Goal: Task Accomplishment & Management: Manage account settings

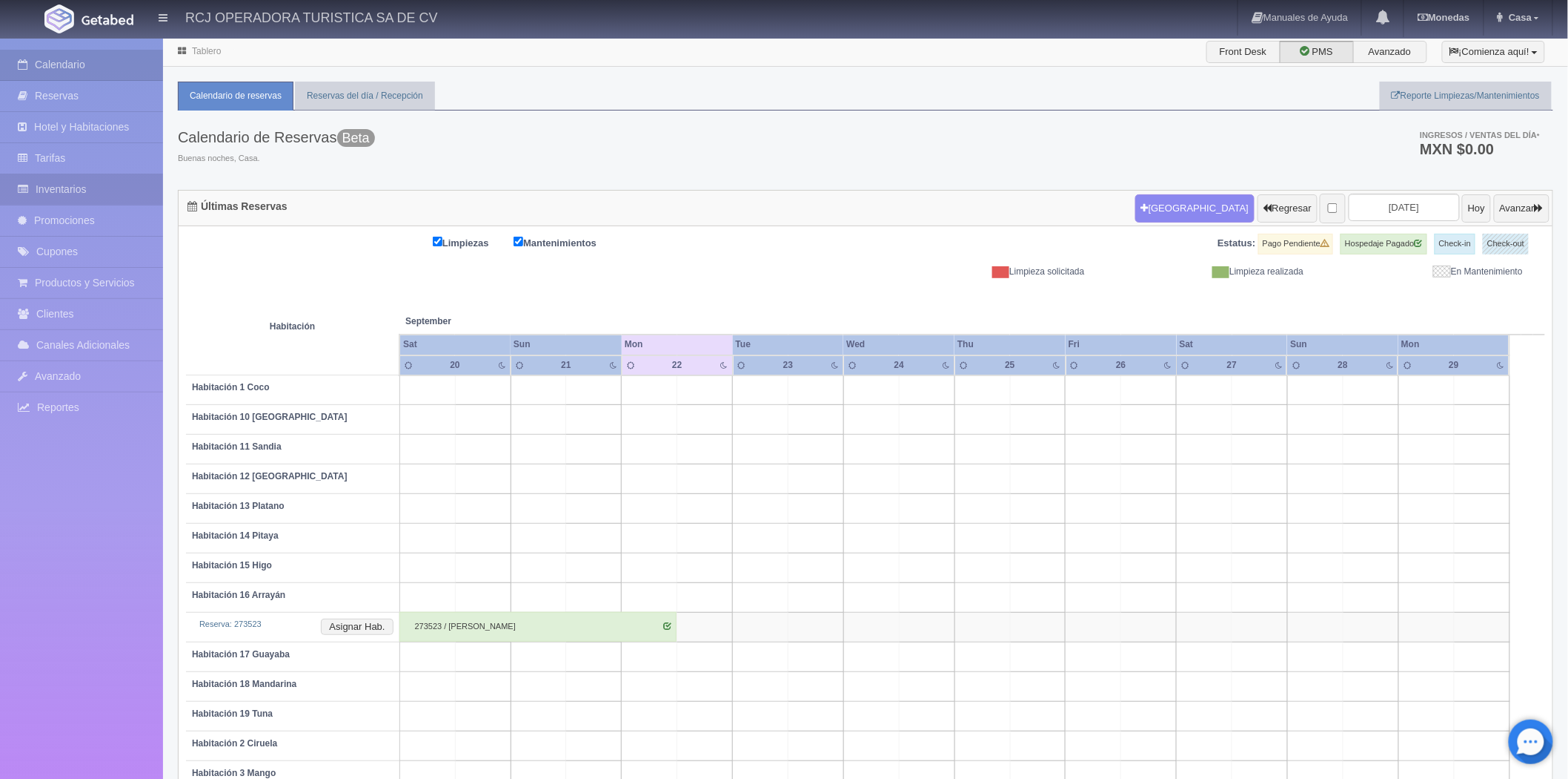
click at [90, 186] on link "Inventarios" at bounding box center [81, 189] width 163 height 30
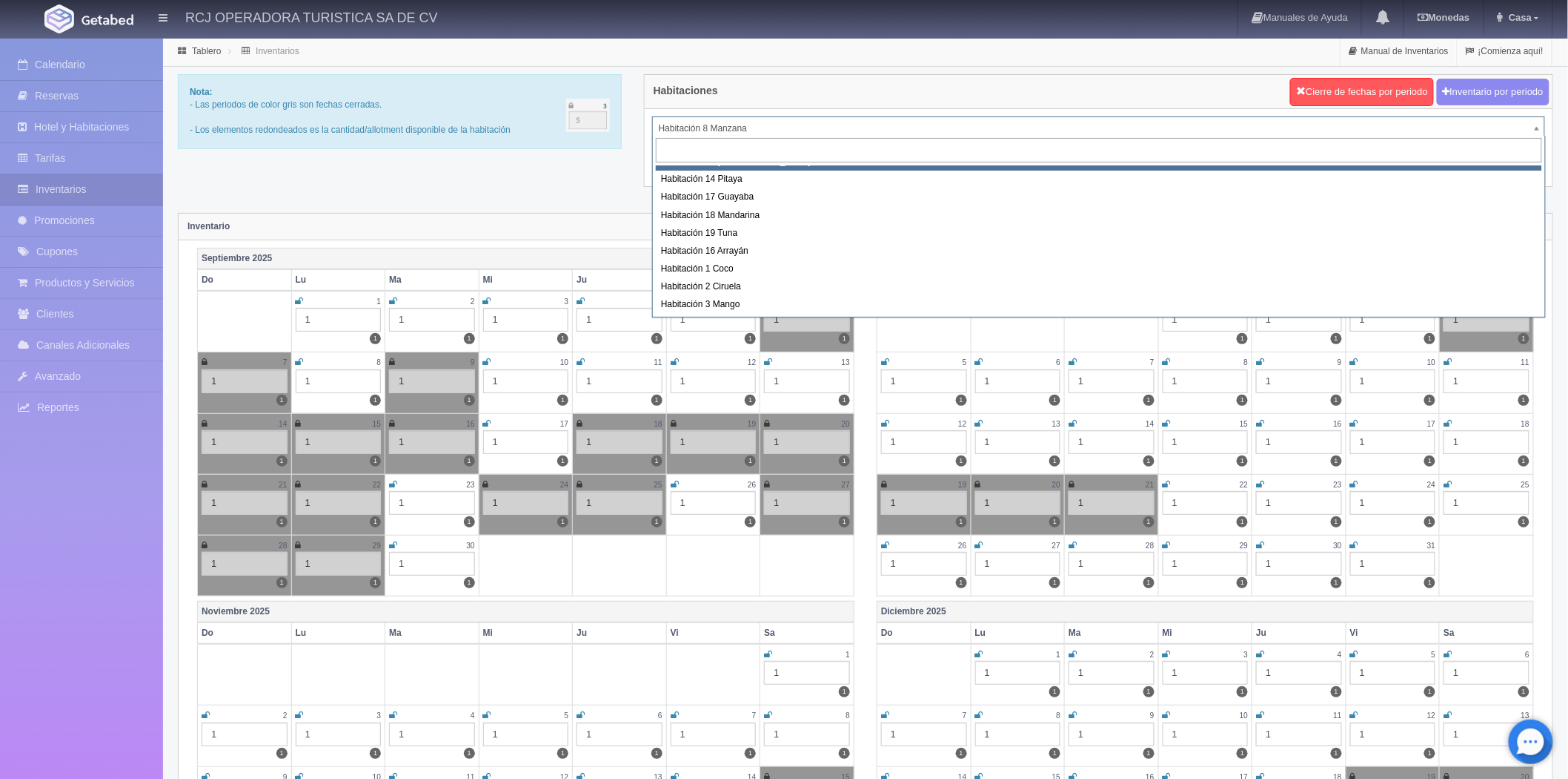
scroll to position [165, 0]
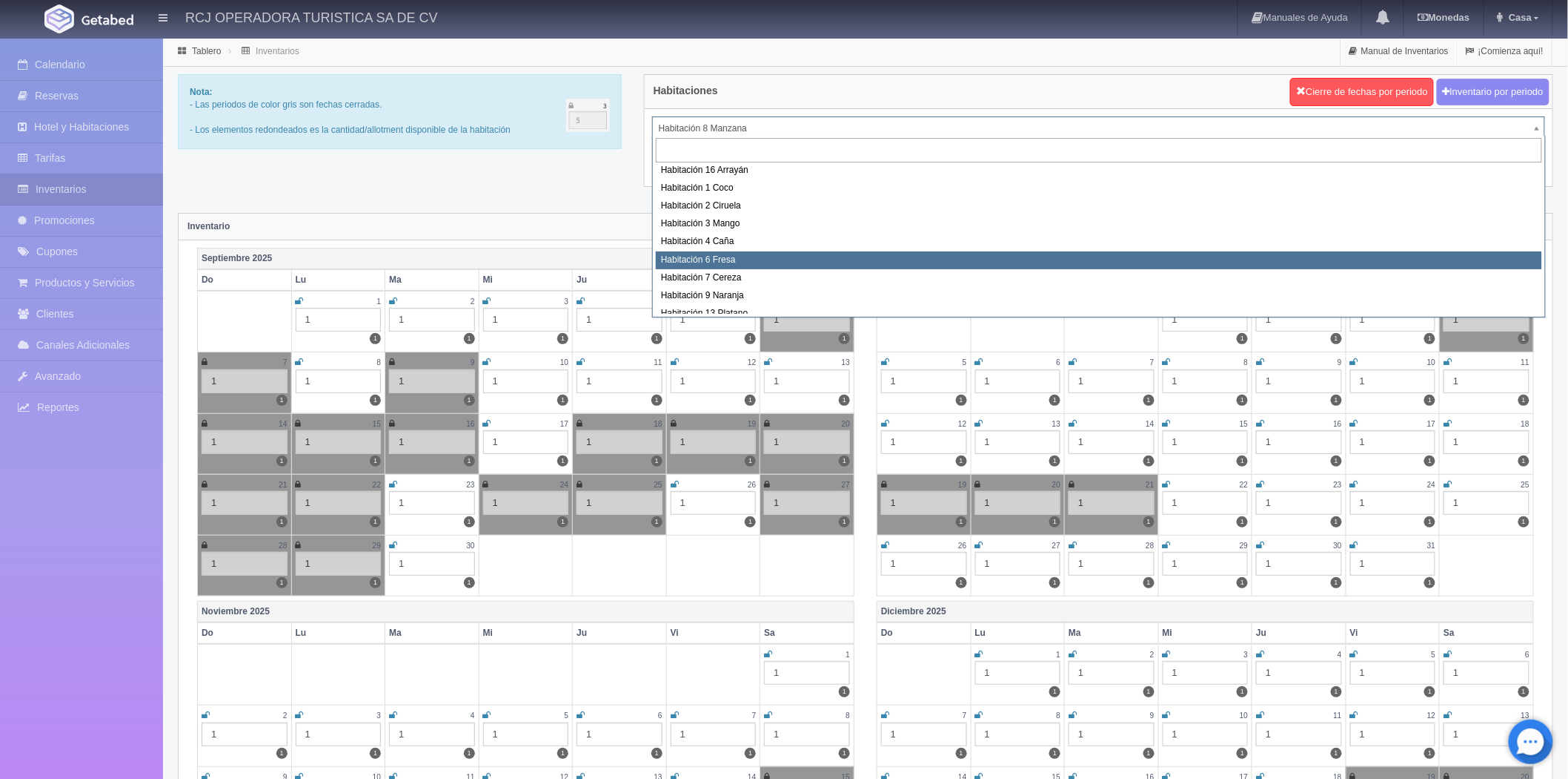
select select "1610"
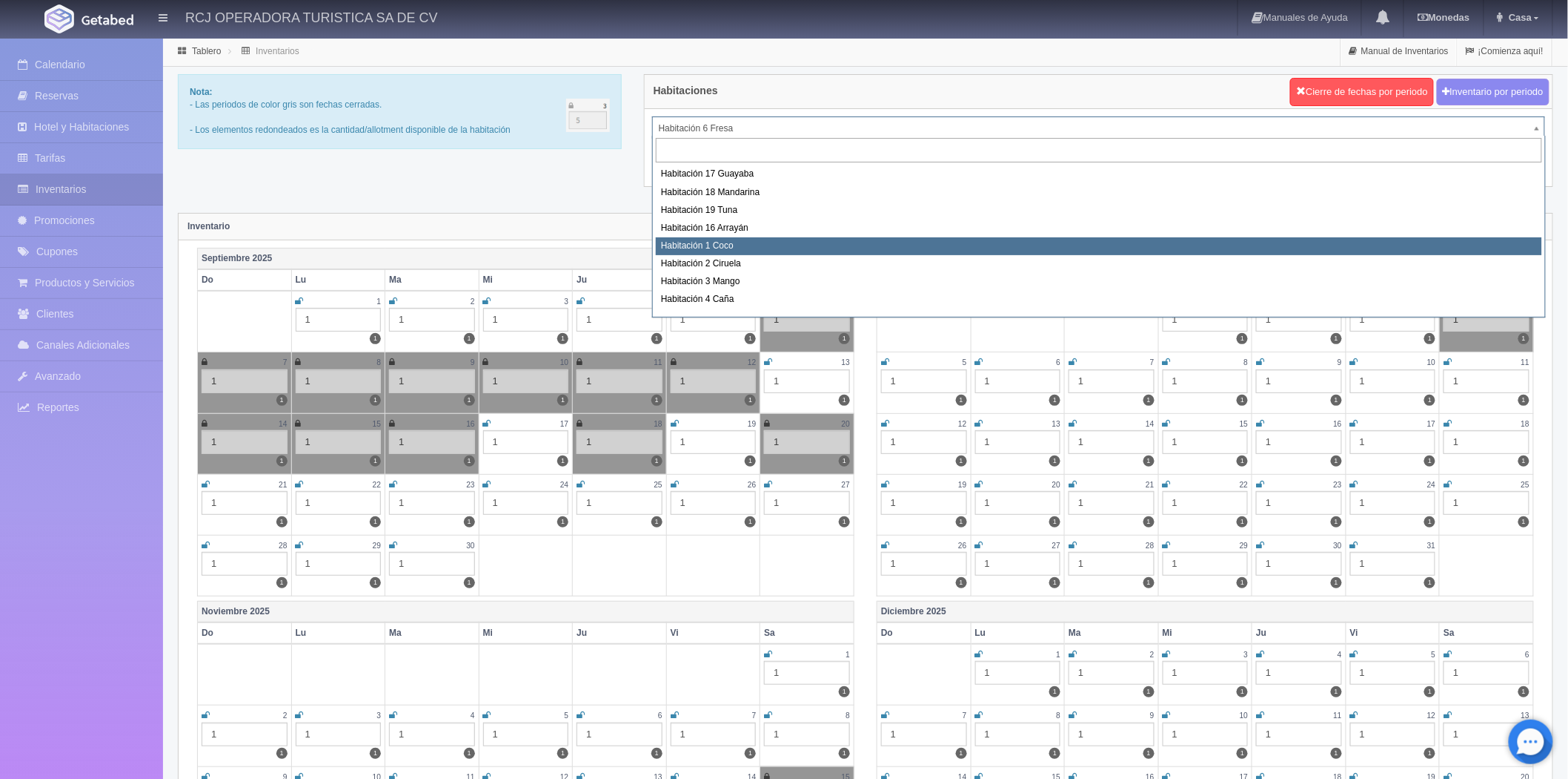
scroll to position [189, 0]
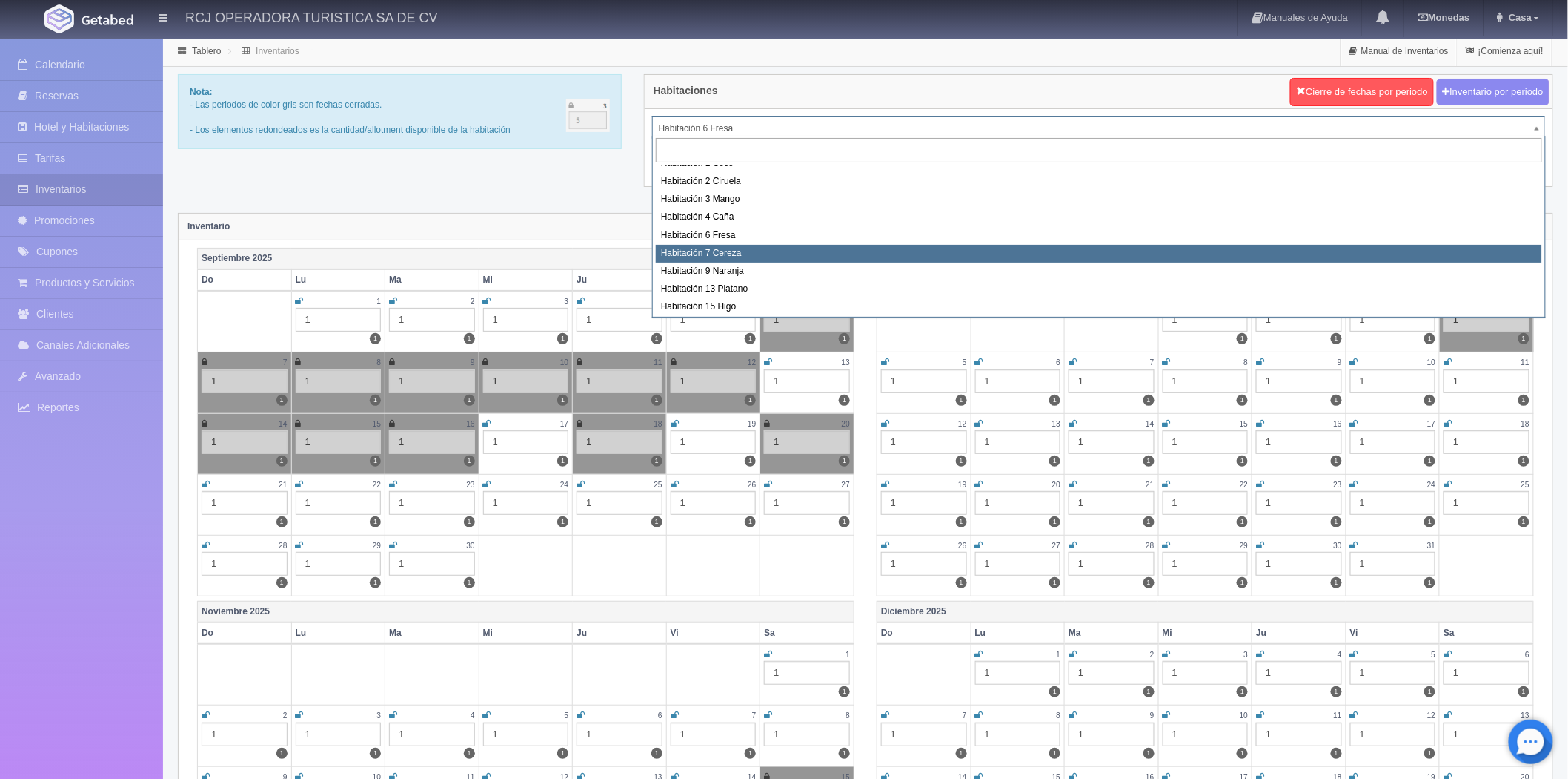
select select "1611"
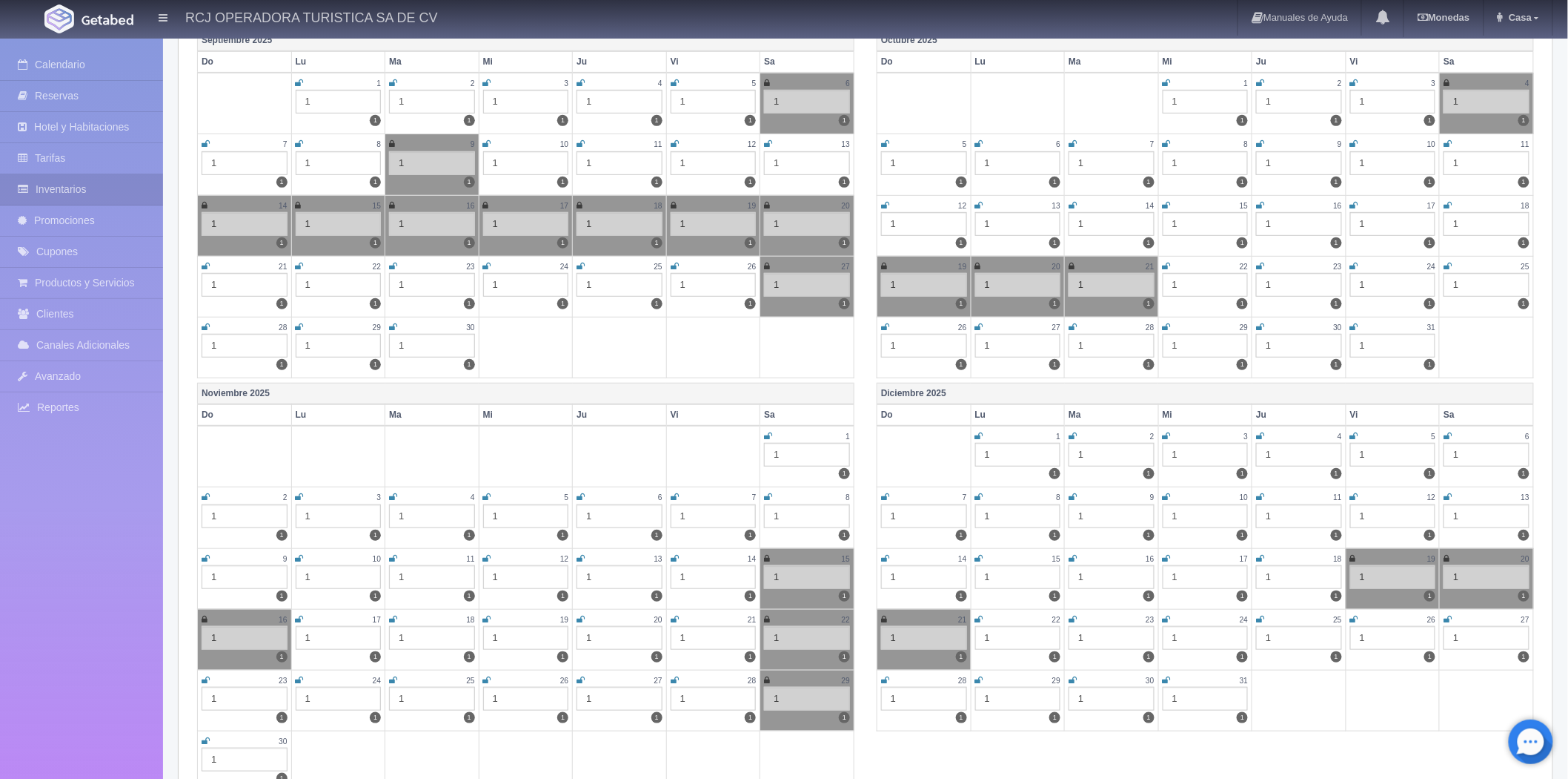
scroll to position [247, 0]
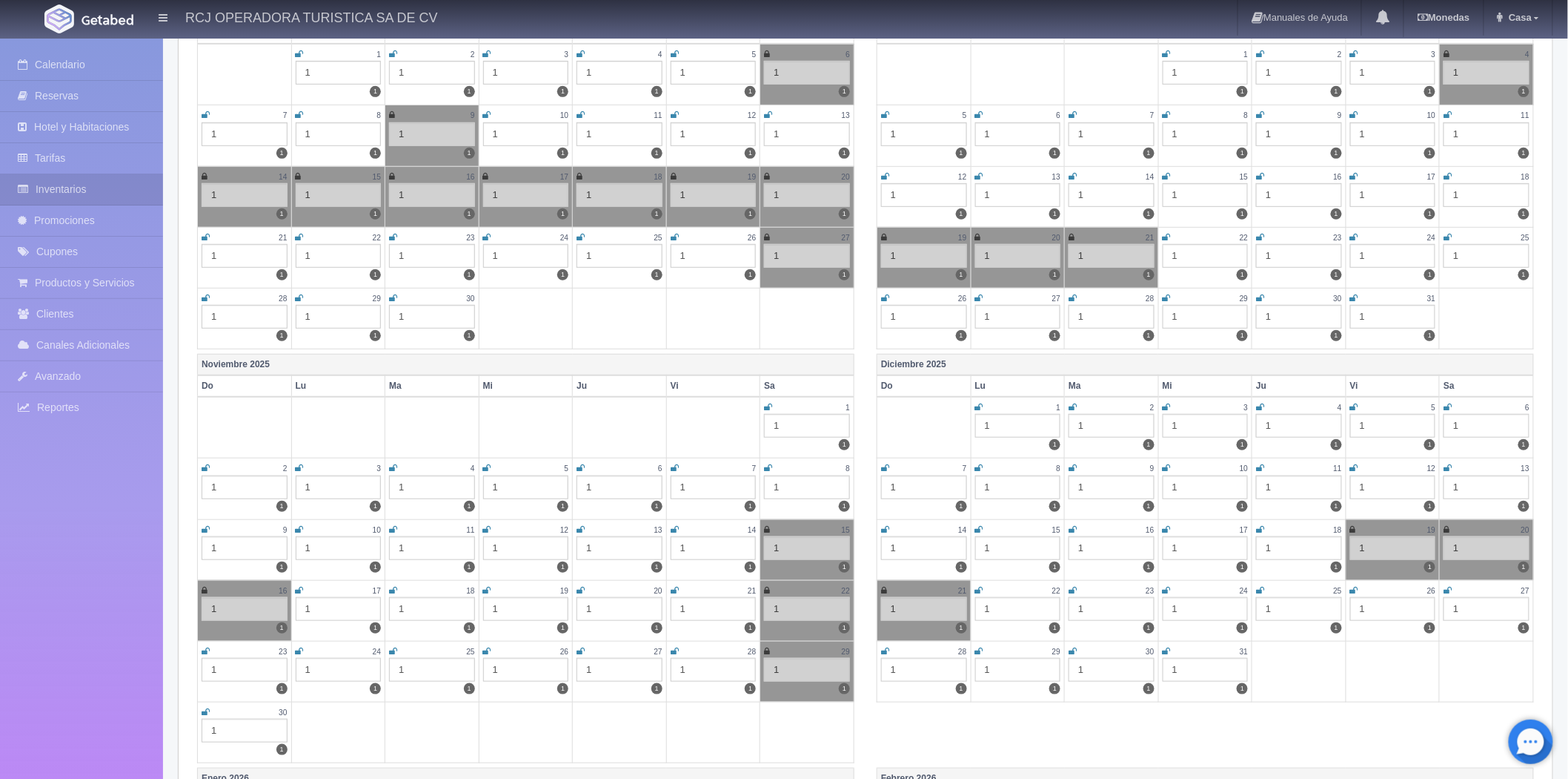
click at [768, 402] on icon at bounding box center [768, 406] width 8 height 9
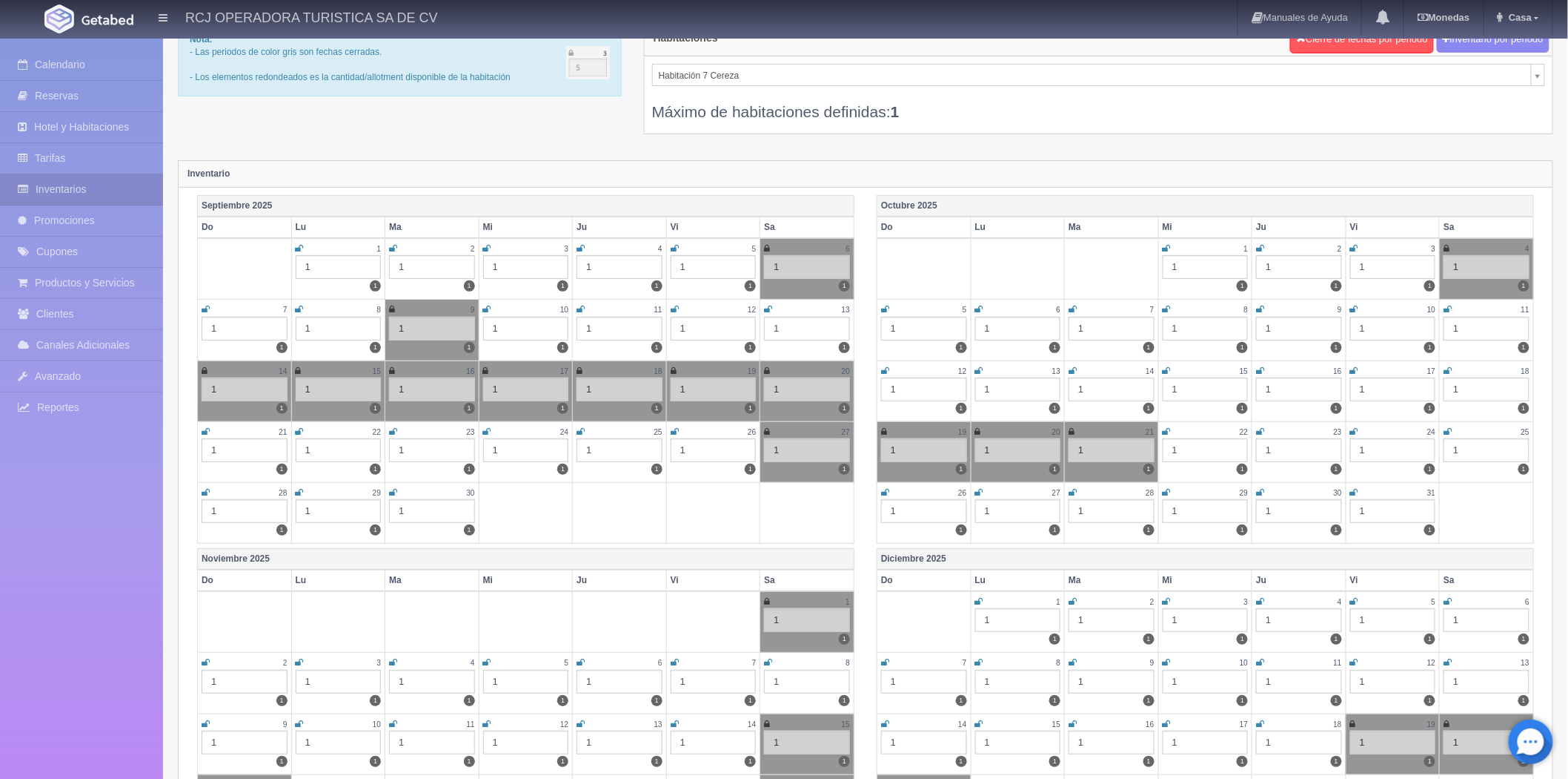
scroll to position [0, 0]
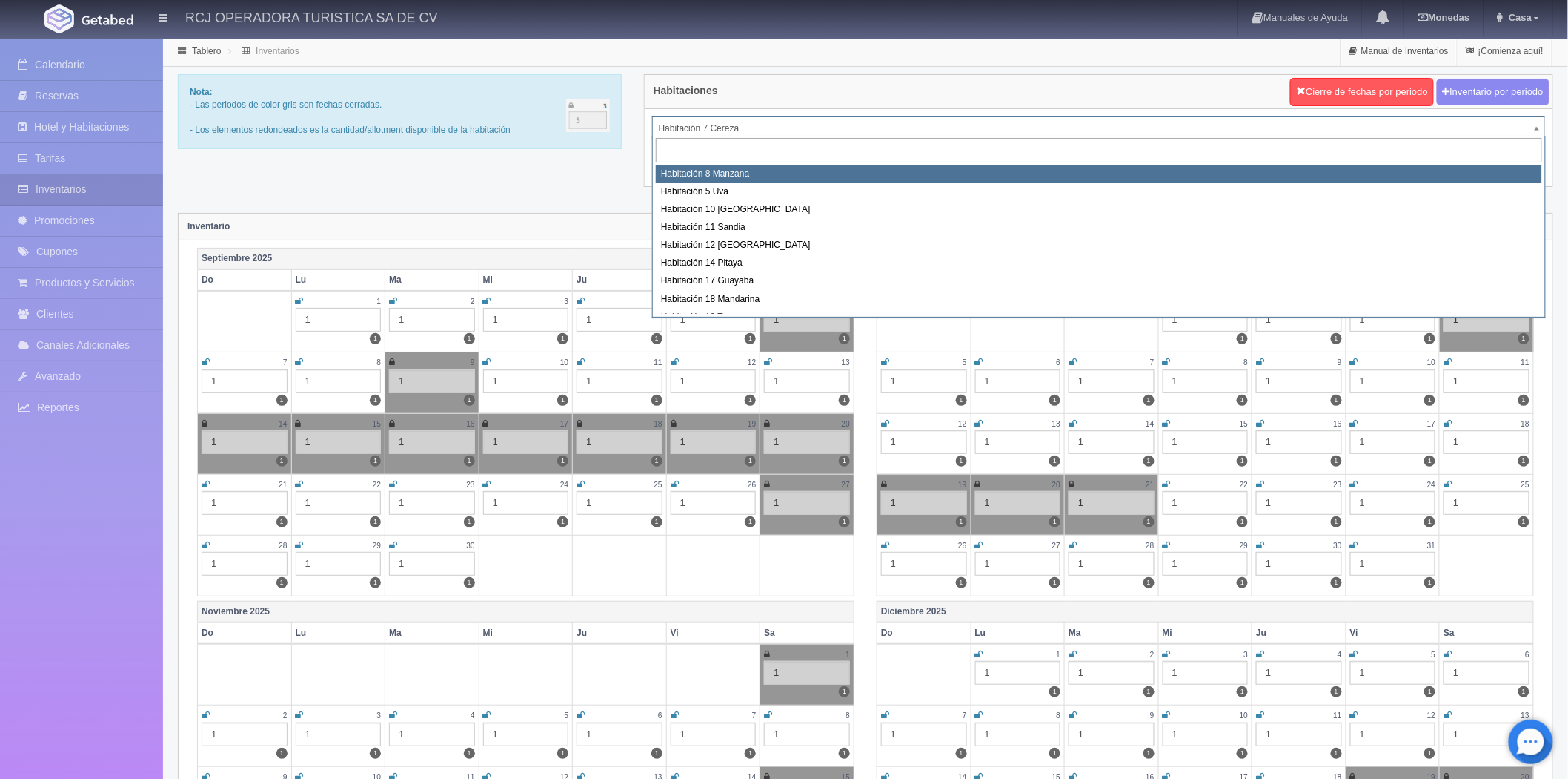
select select "1566"
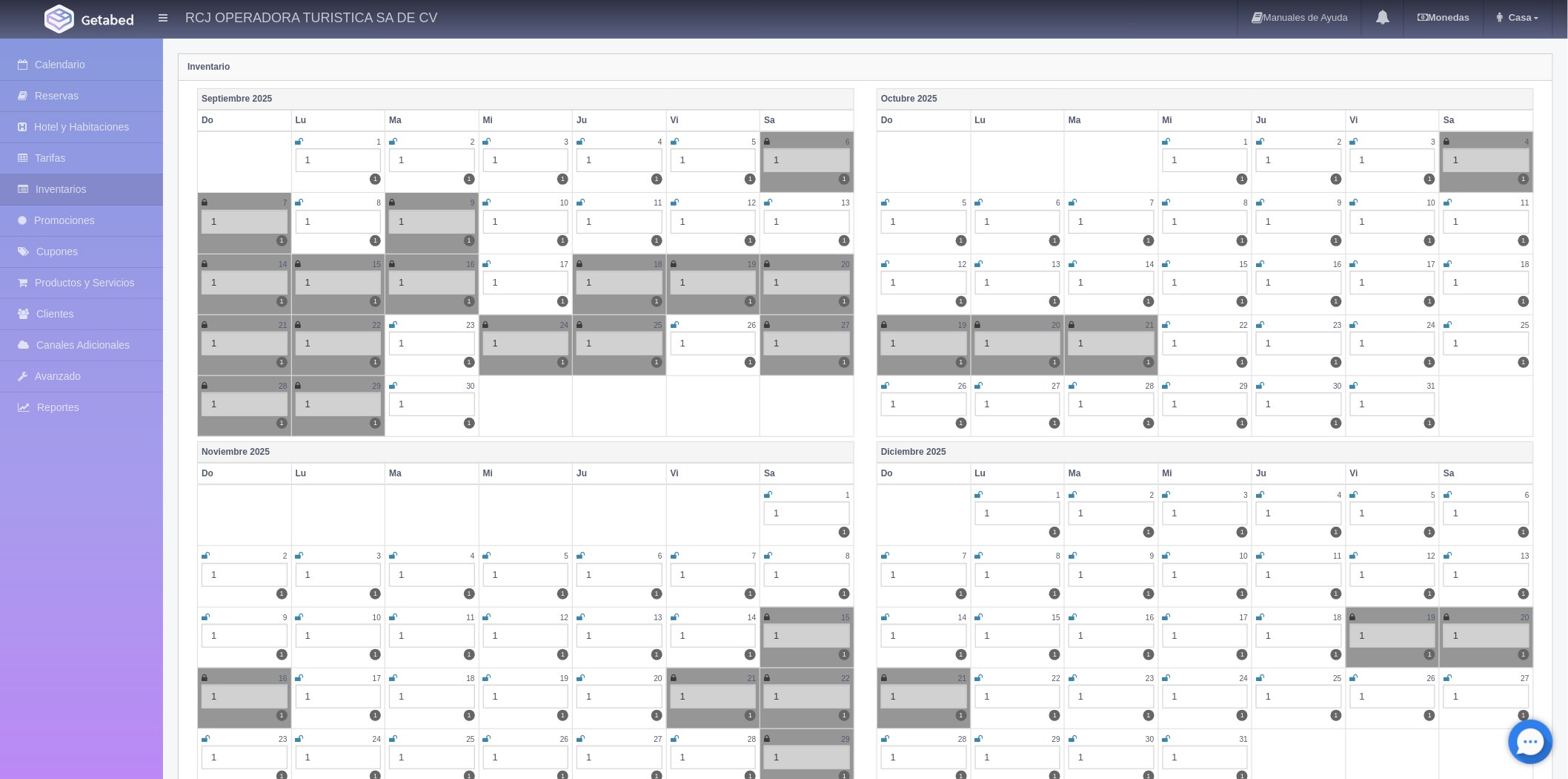
scroll to position [165, 0]
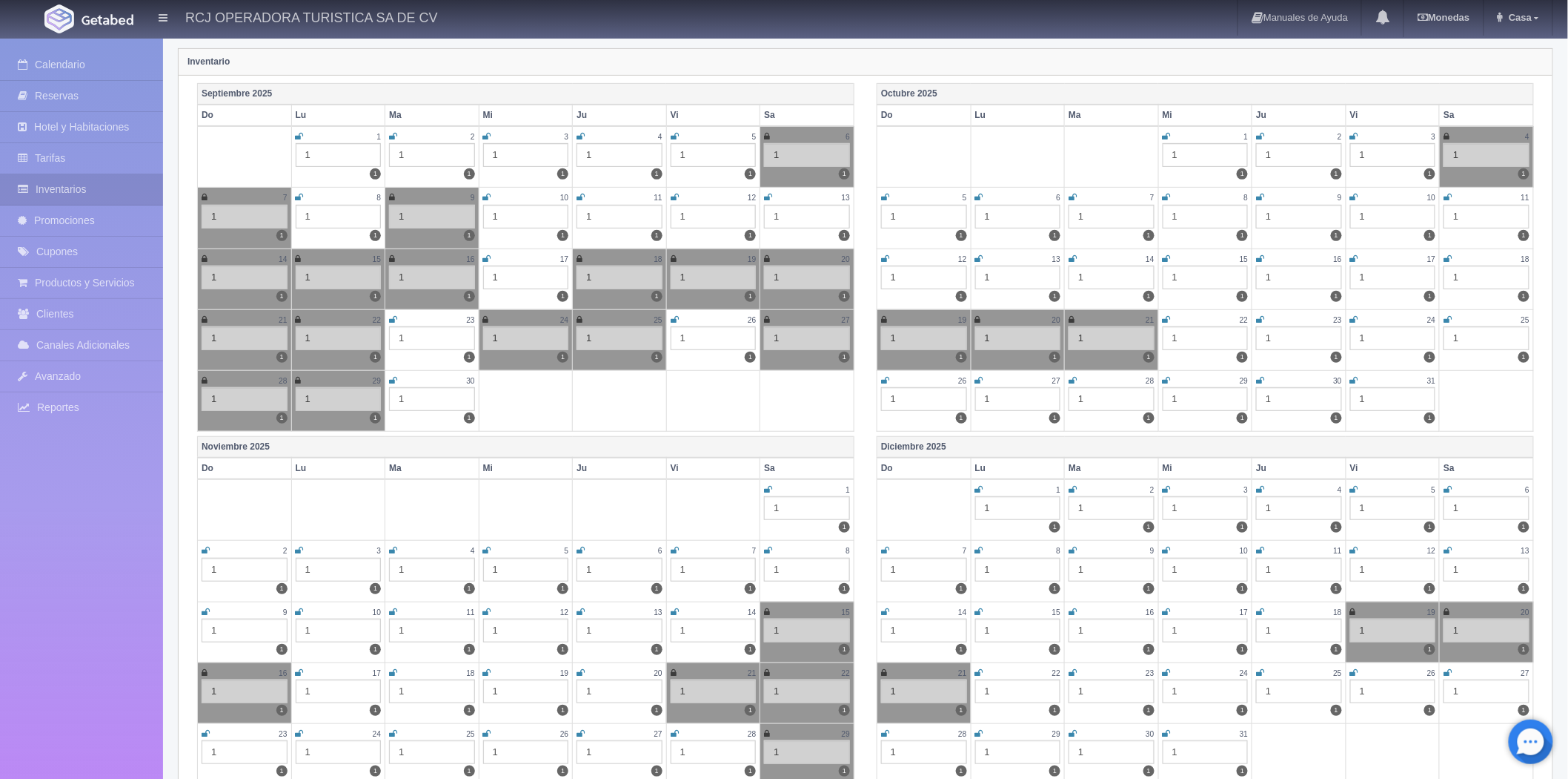
click at [769, 488] on icon at bounding box center [768, 489] width 8 height 9
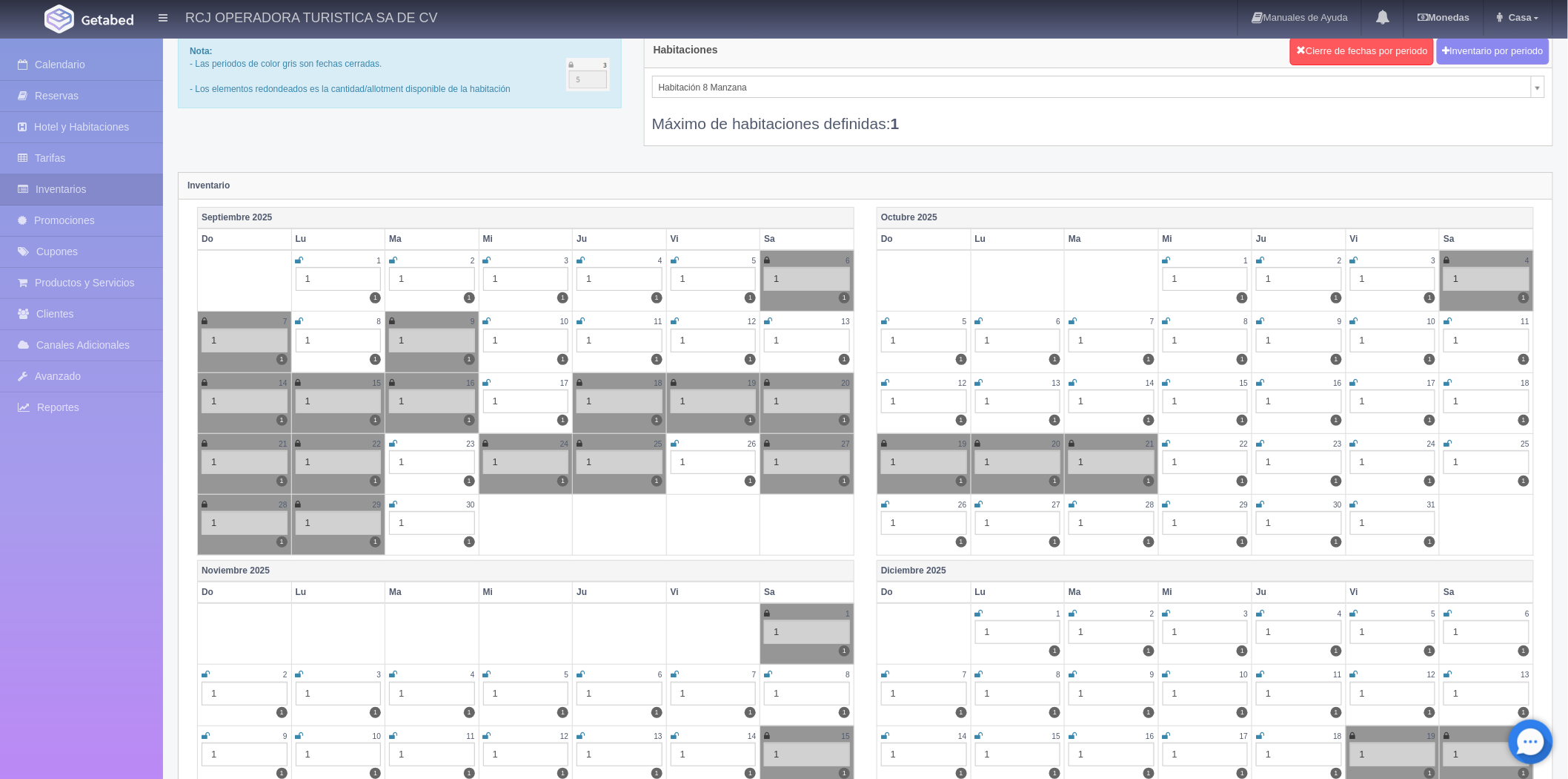
scroll to position [0, 0]
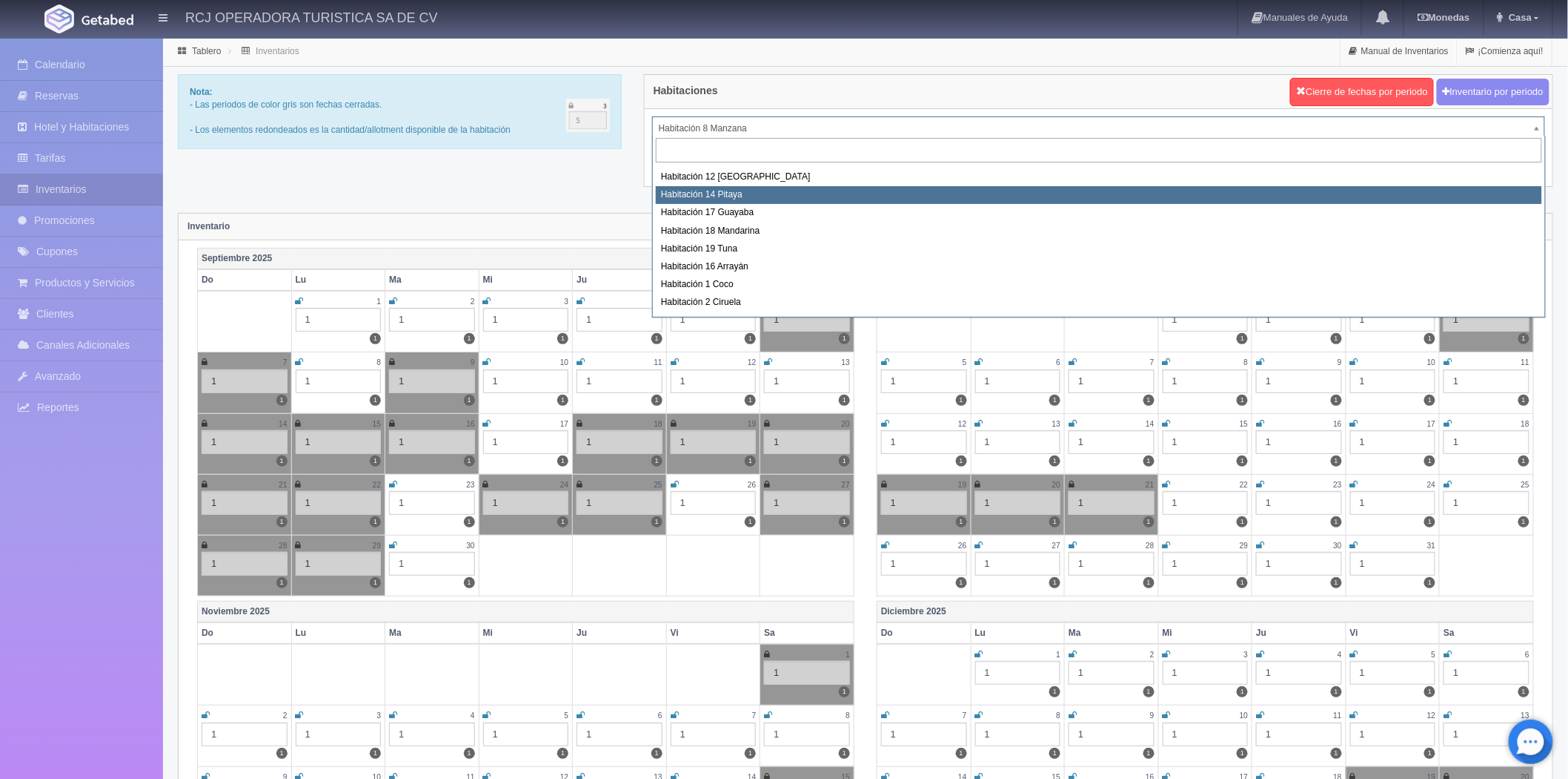
scroll to position [190, 0]
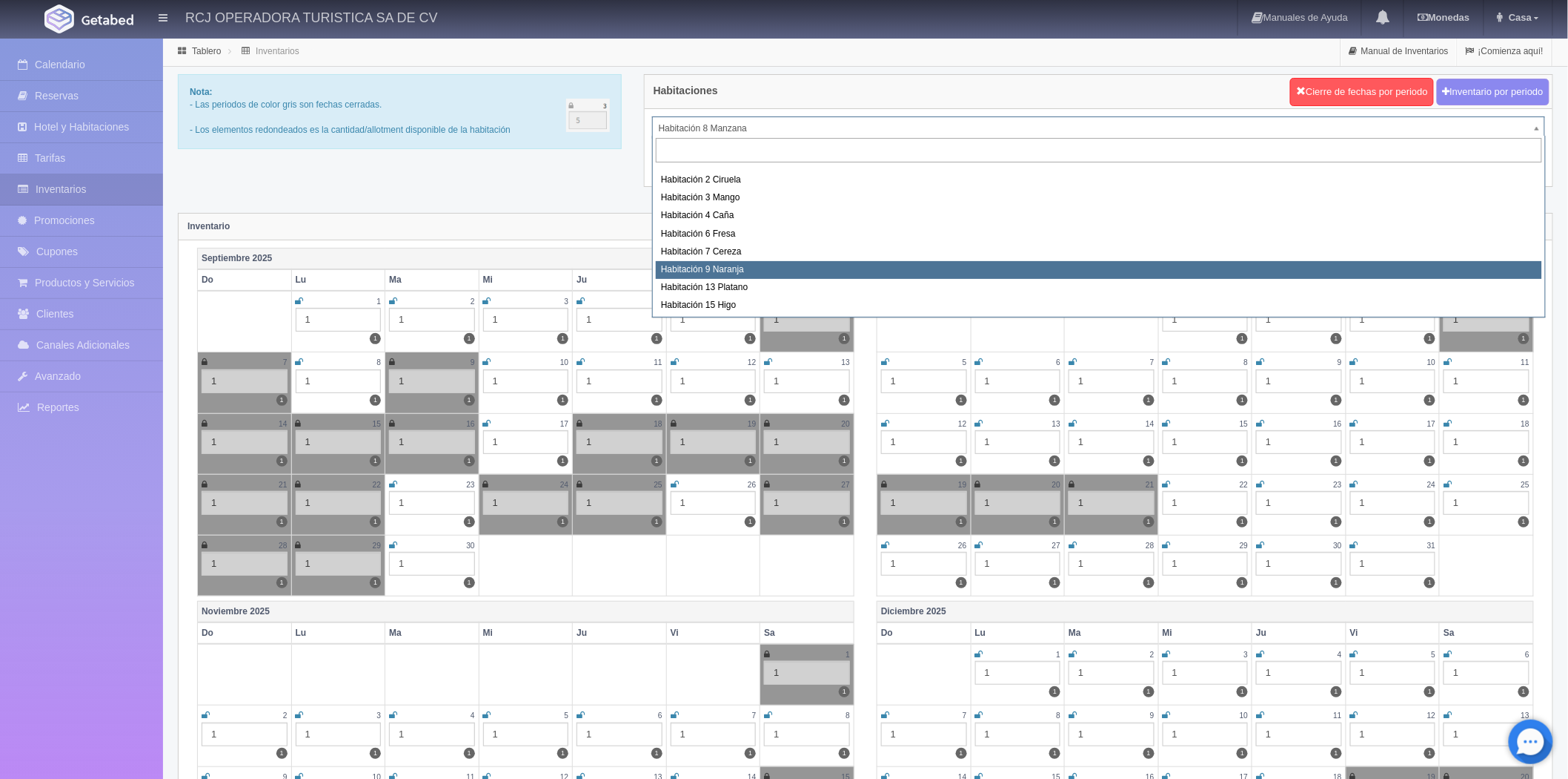
select select "1612"
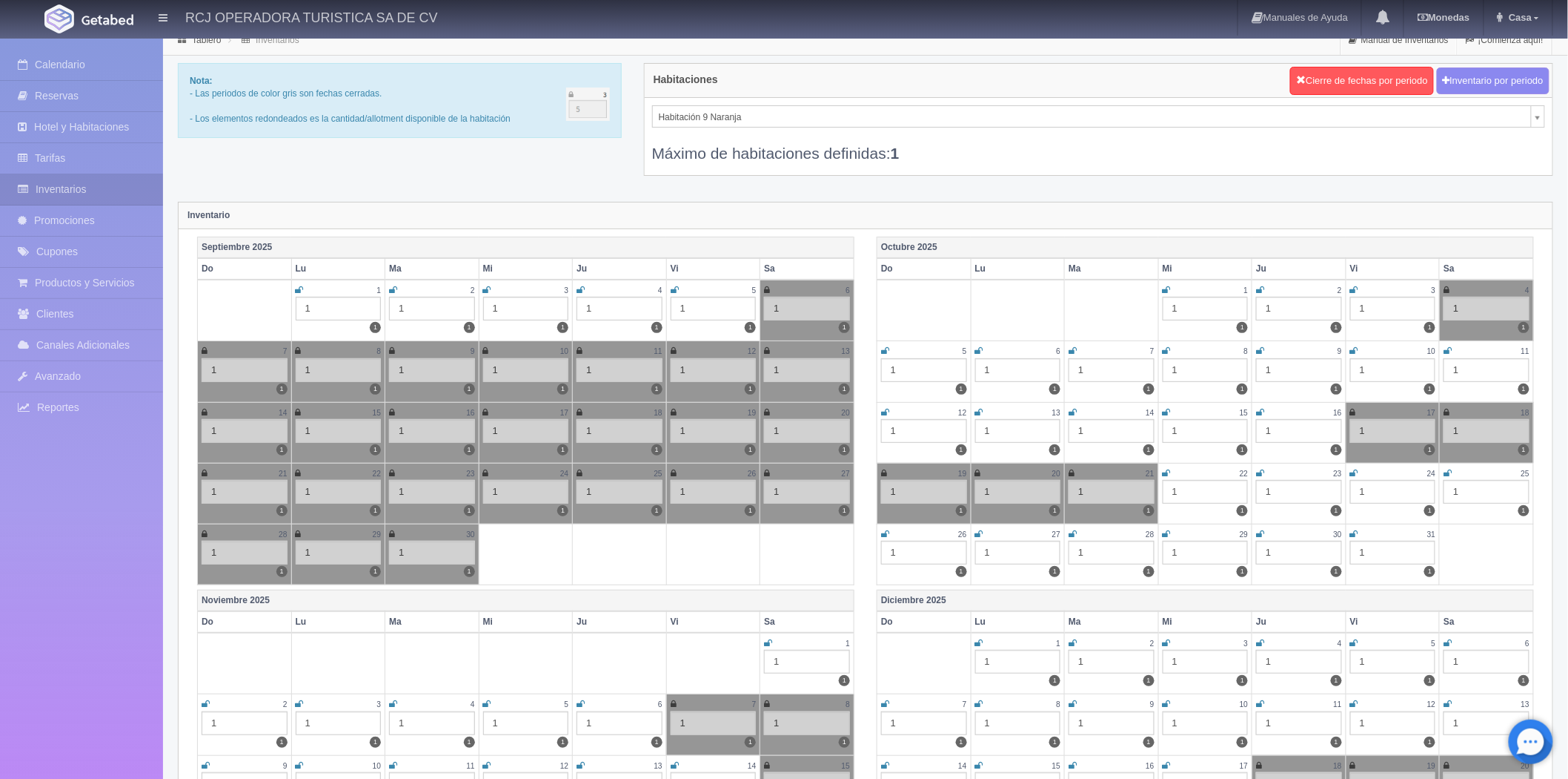
scroll to position [247, 0]
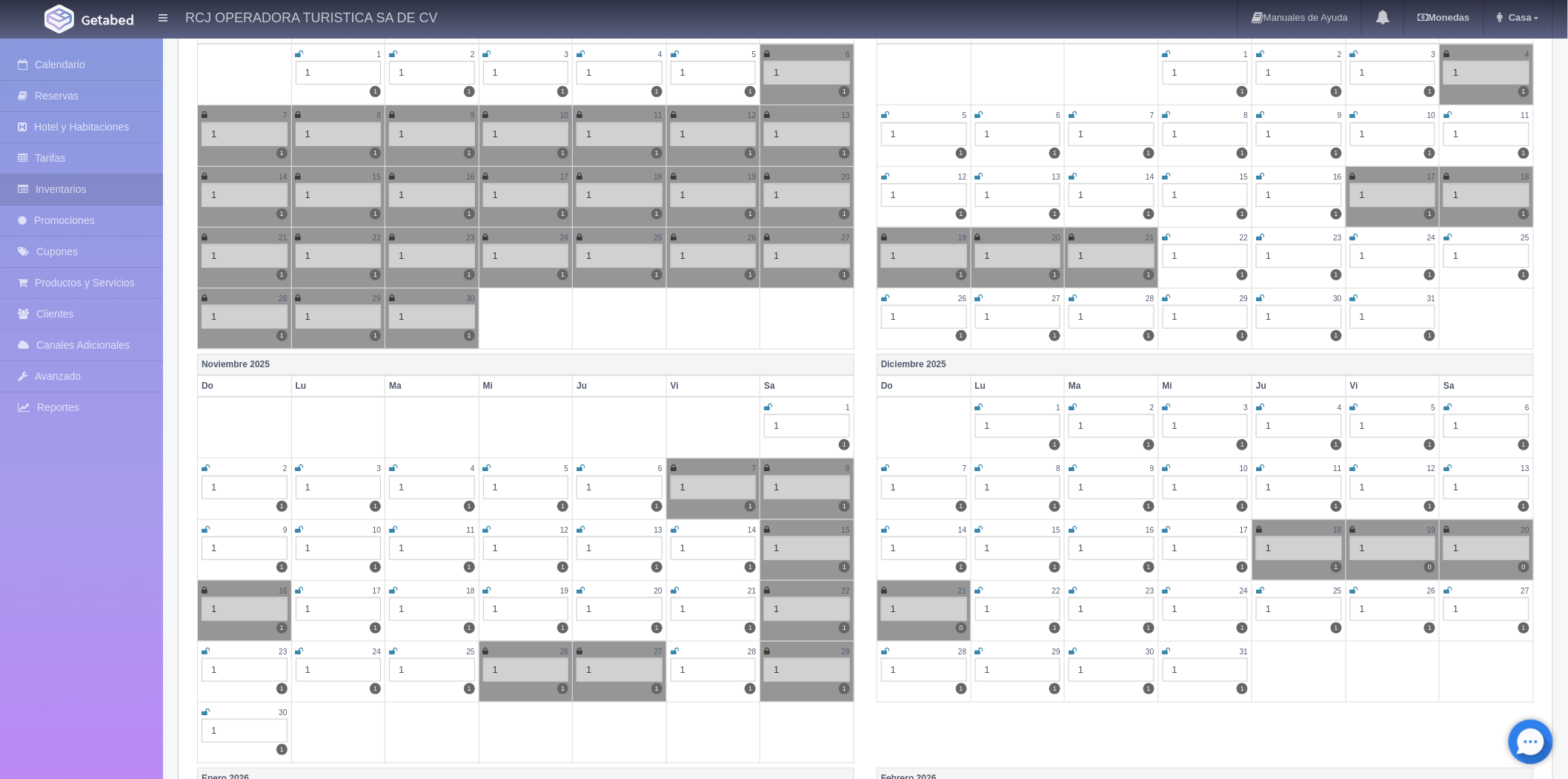
click at [760, 408] on td "1 1 1" at bounding box center [807, 427] width 94 height 62
click at [766, 406] on icon at bounding box center [768, 406] width 8 height 9
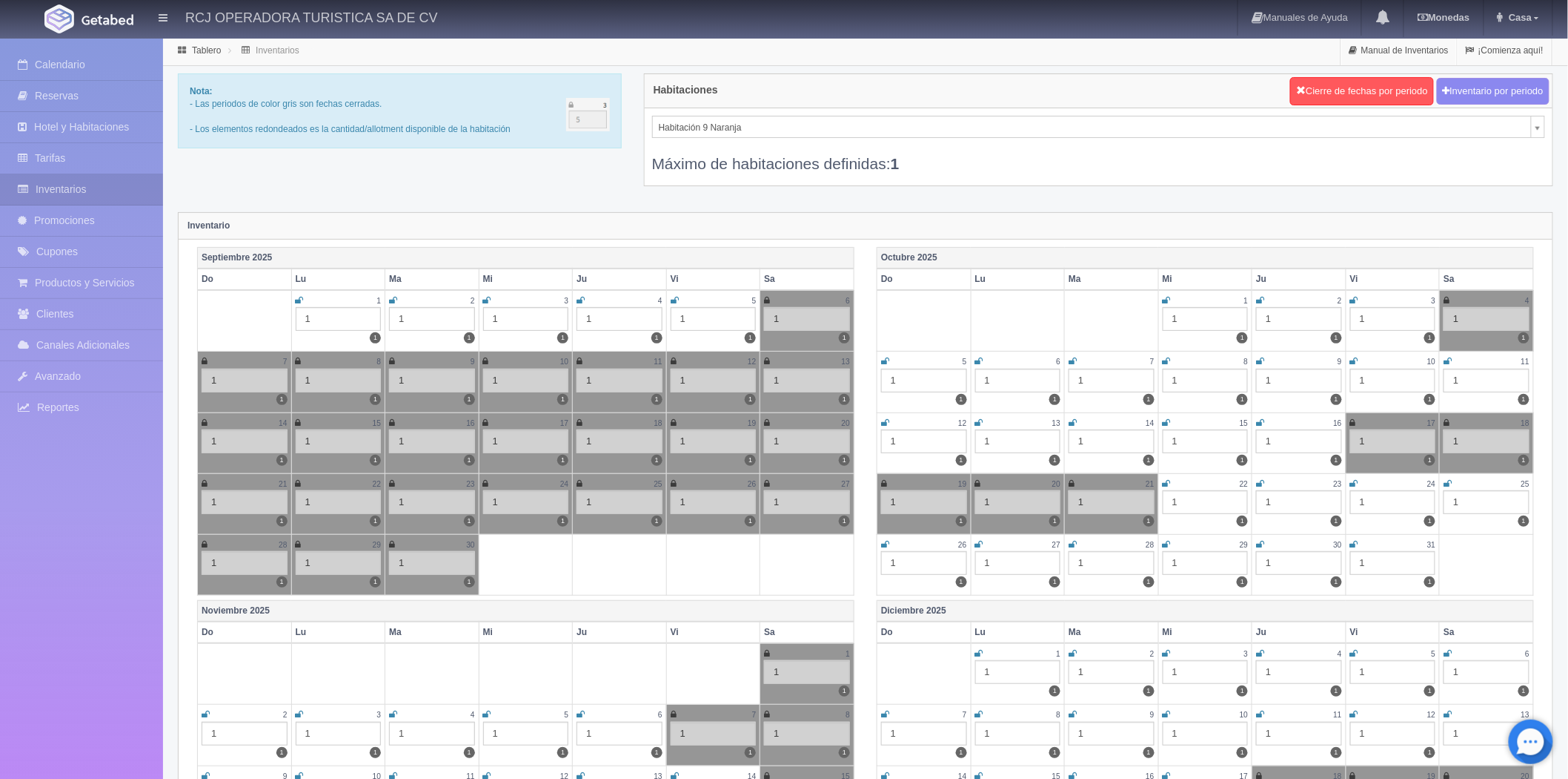
scroll to position [0, 0]
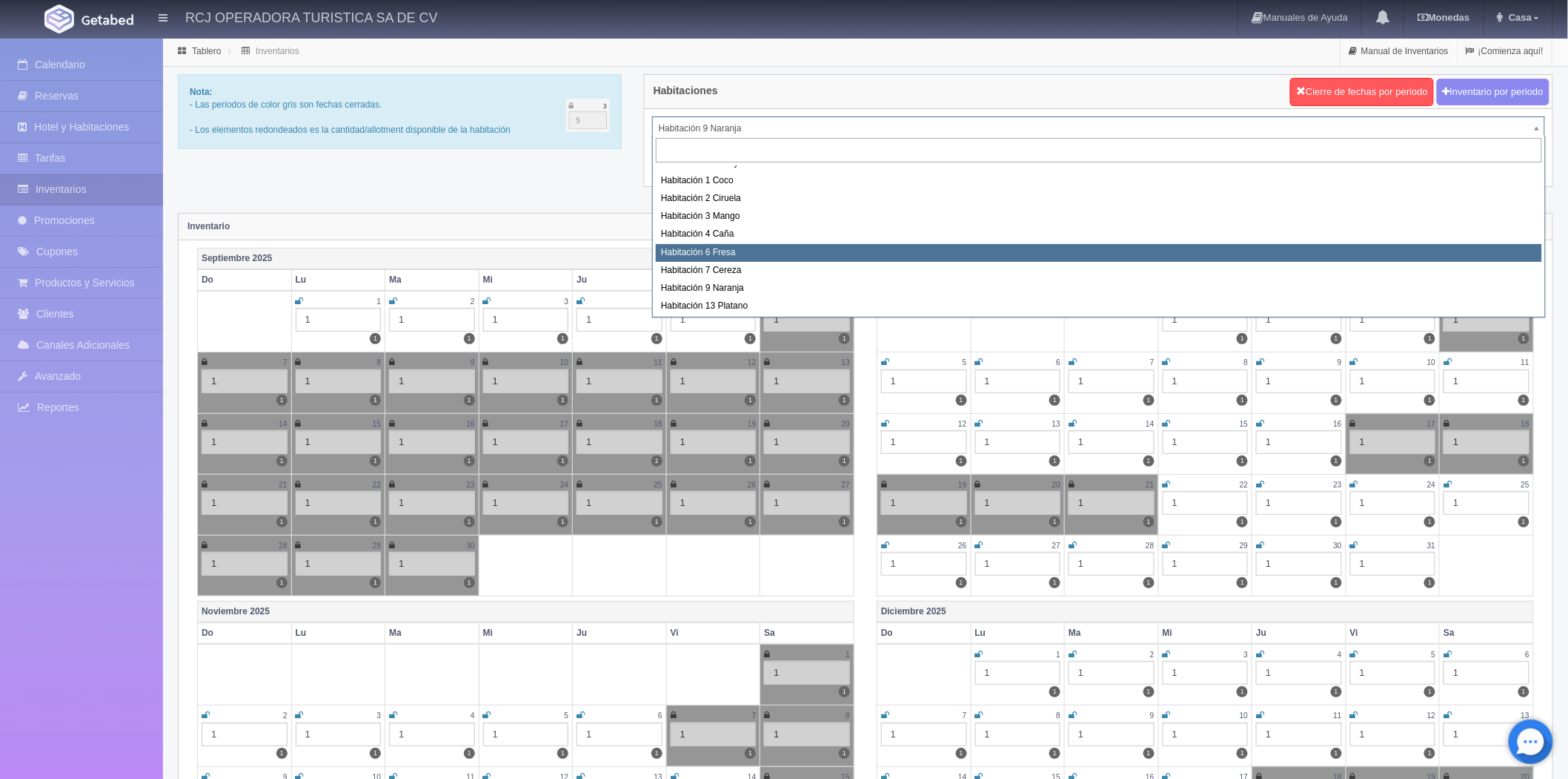
scroll to position [190, 0]
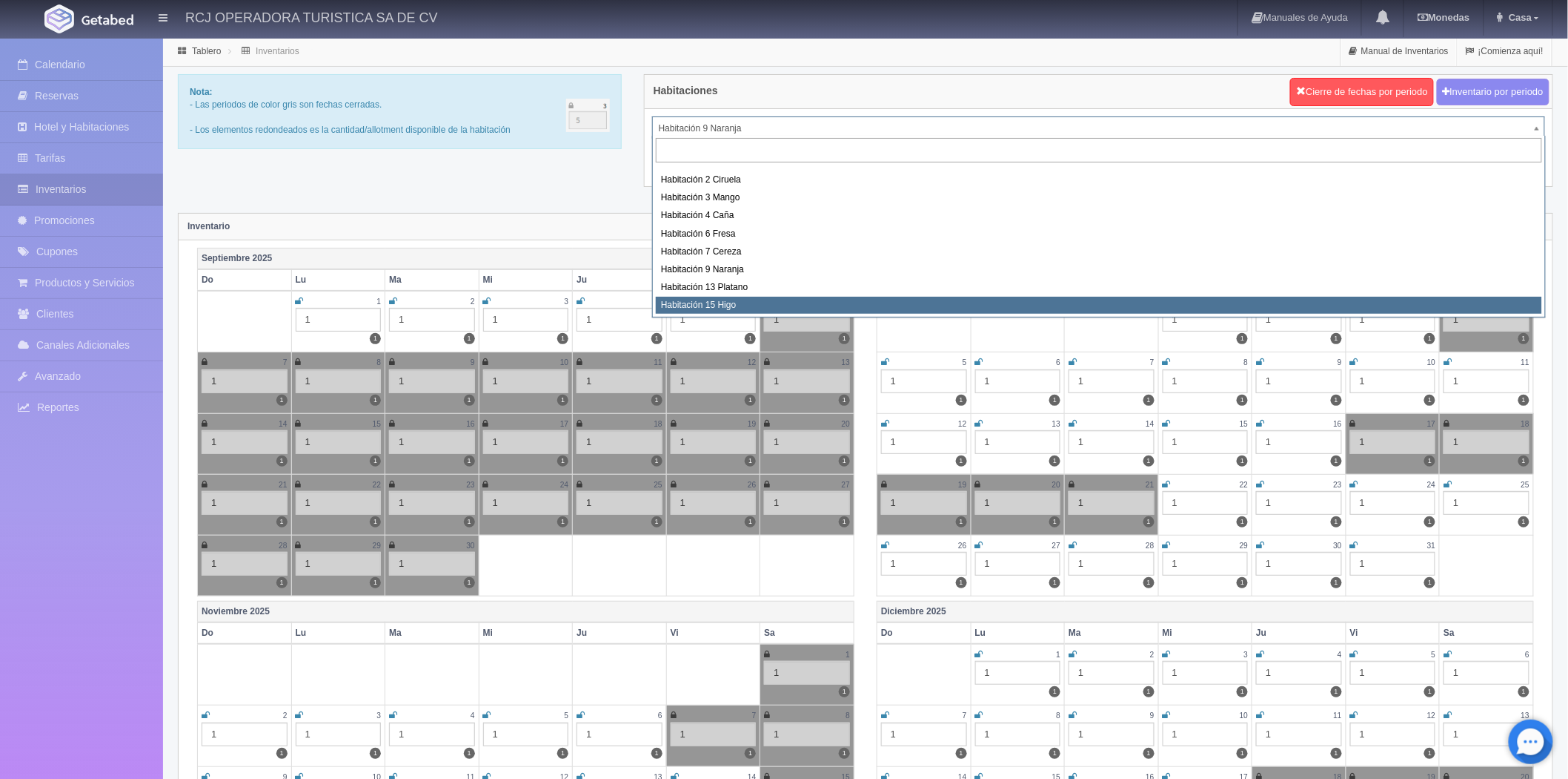
select select "1614"
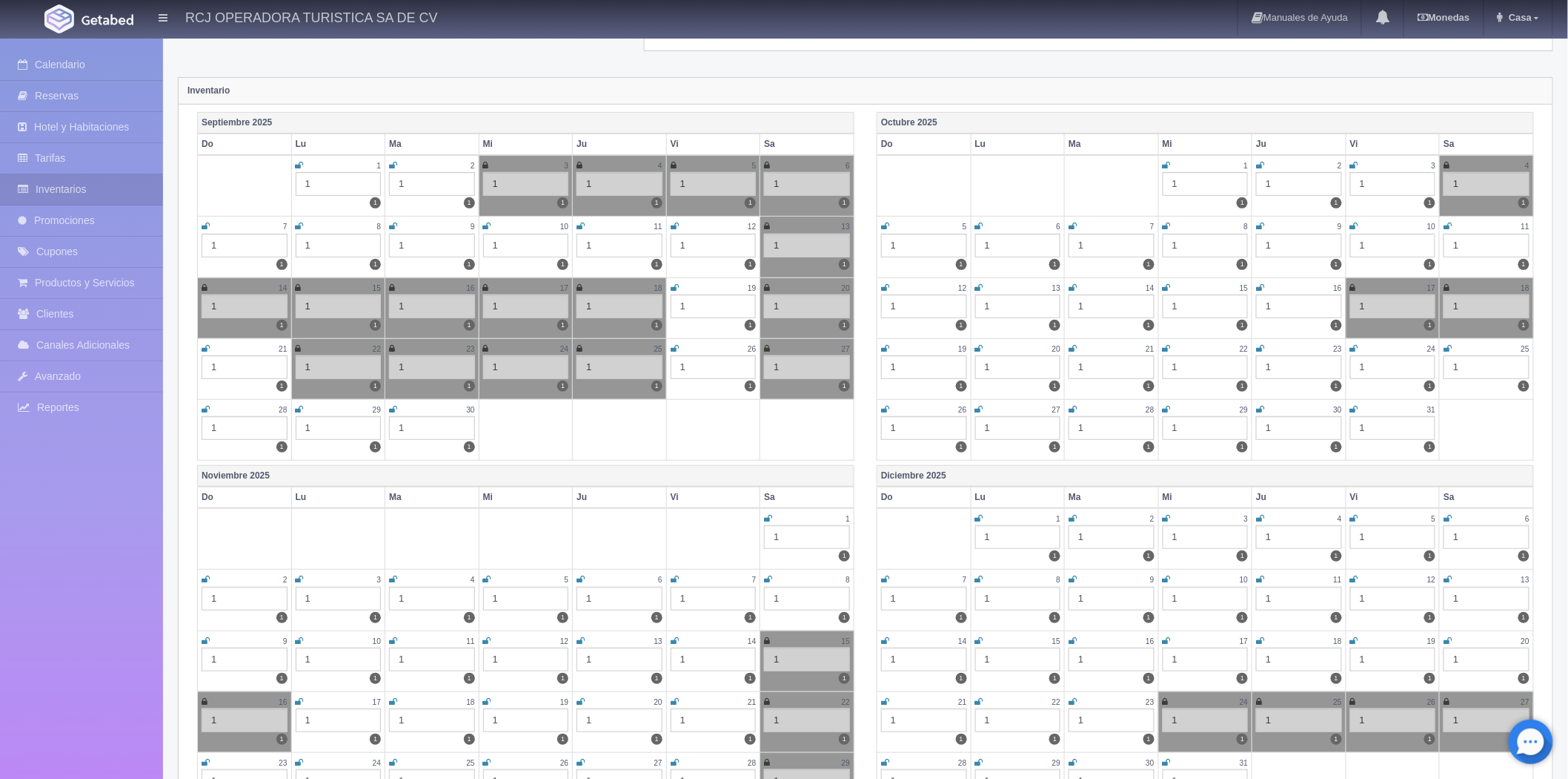
scroll to position [165, 0]
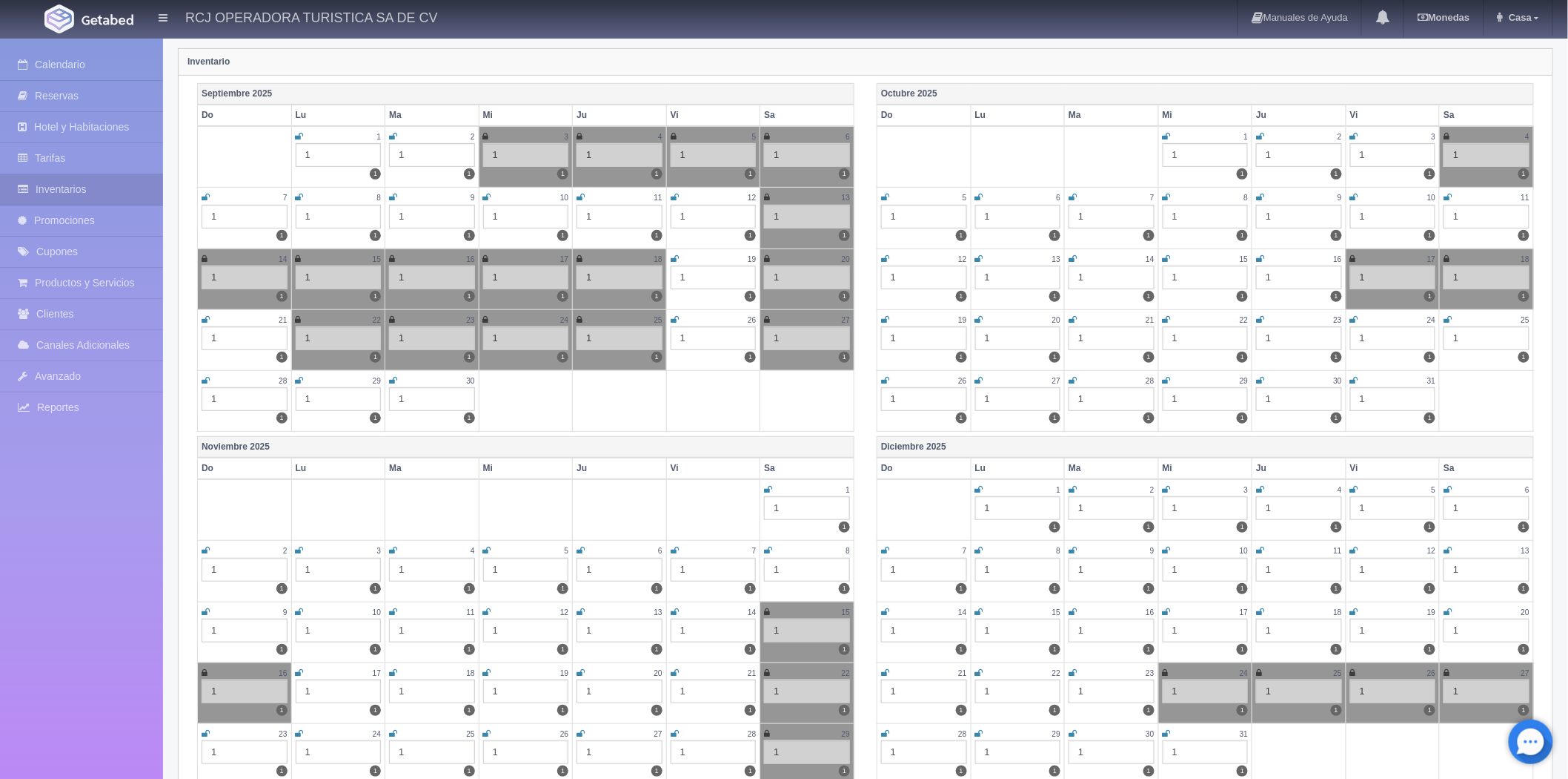
click at [1351, 375] on link at bounding box center [1354, 381] width 8 height 13
click at [1352, 377] on icon at bounding box center [1354, 380] width 8 height 9
click at [768, 486] on icon at bounding box center [768, 489] width 8 height 9
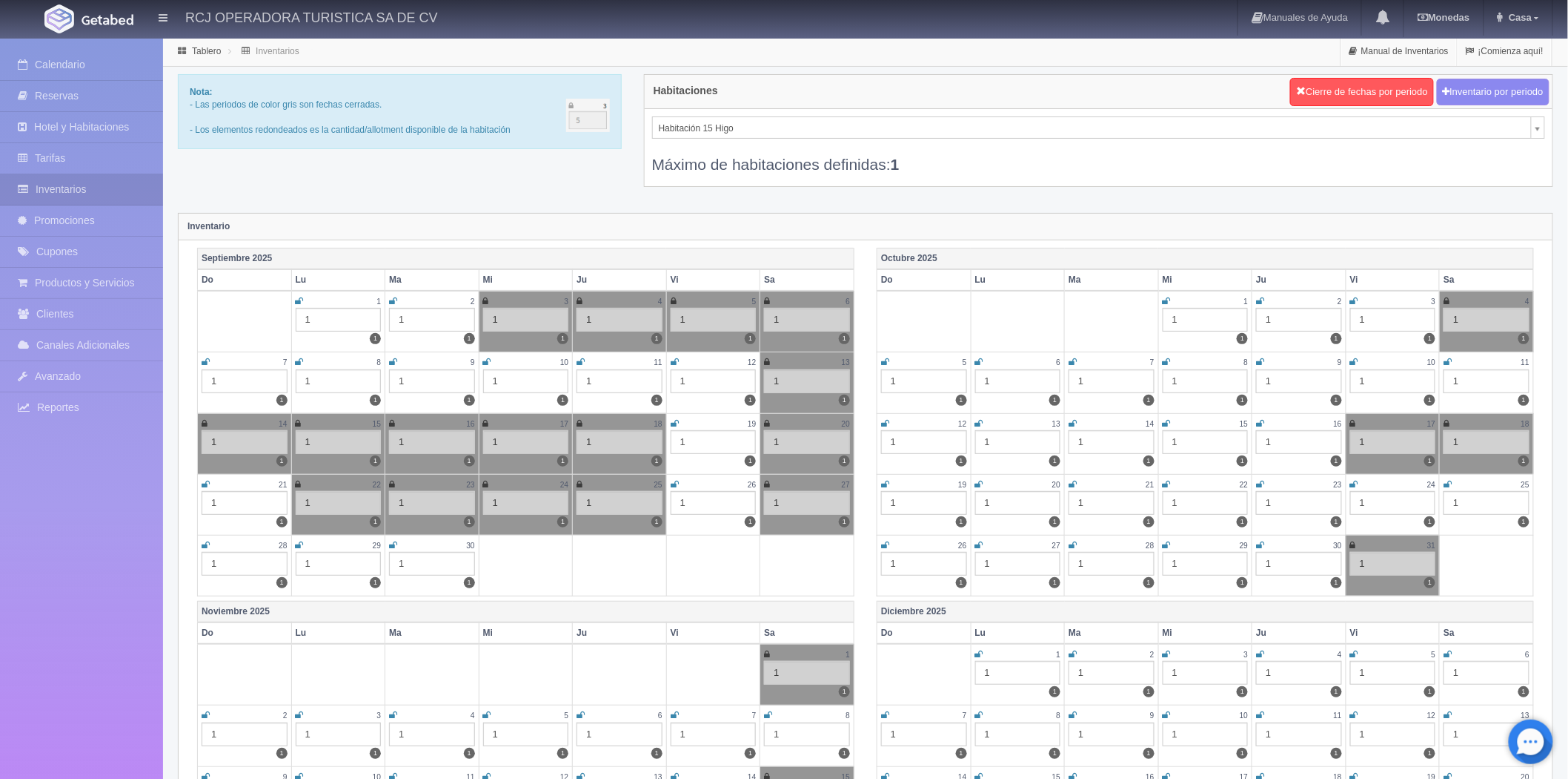
scroll to position [185, 0]
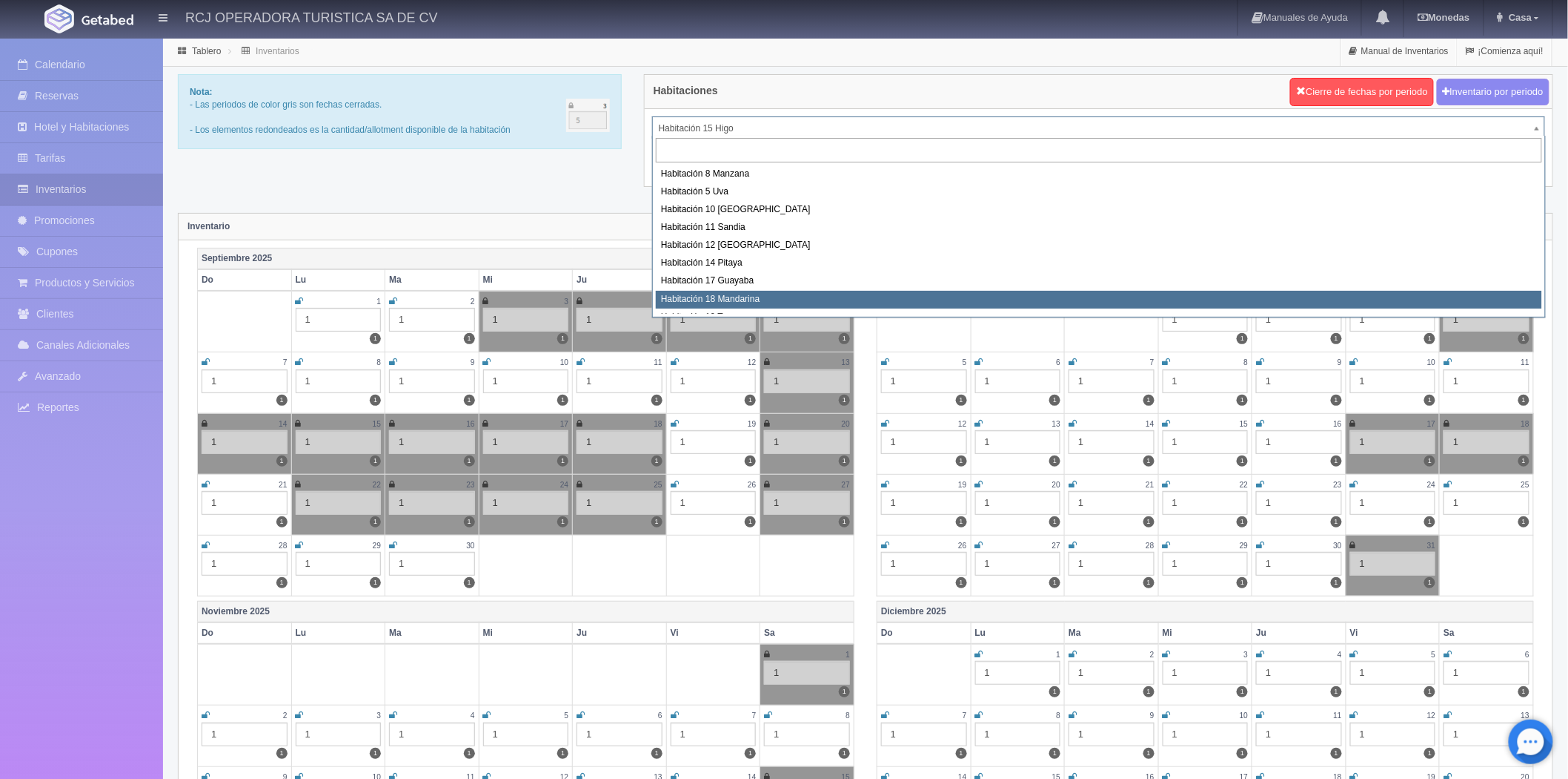
select select "1579"
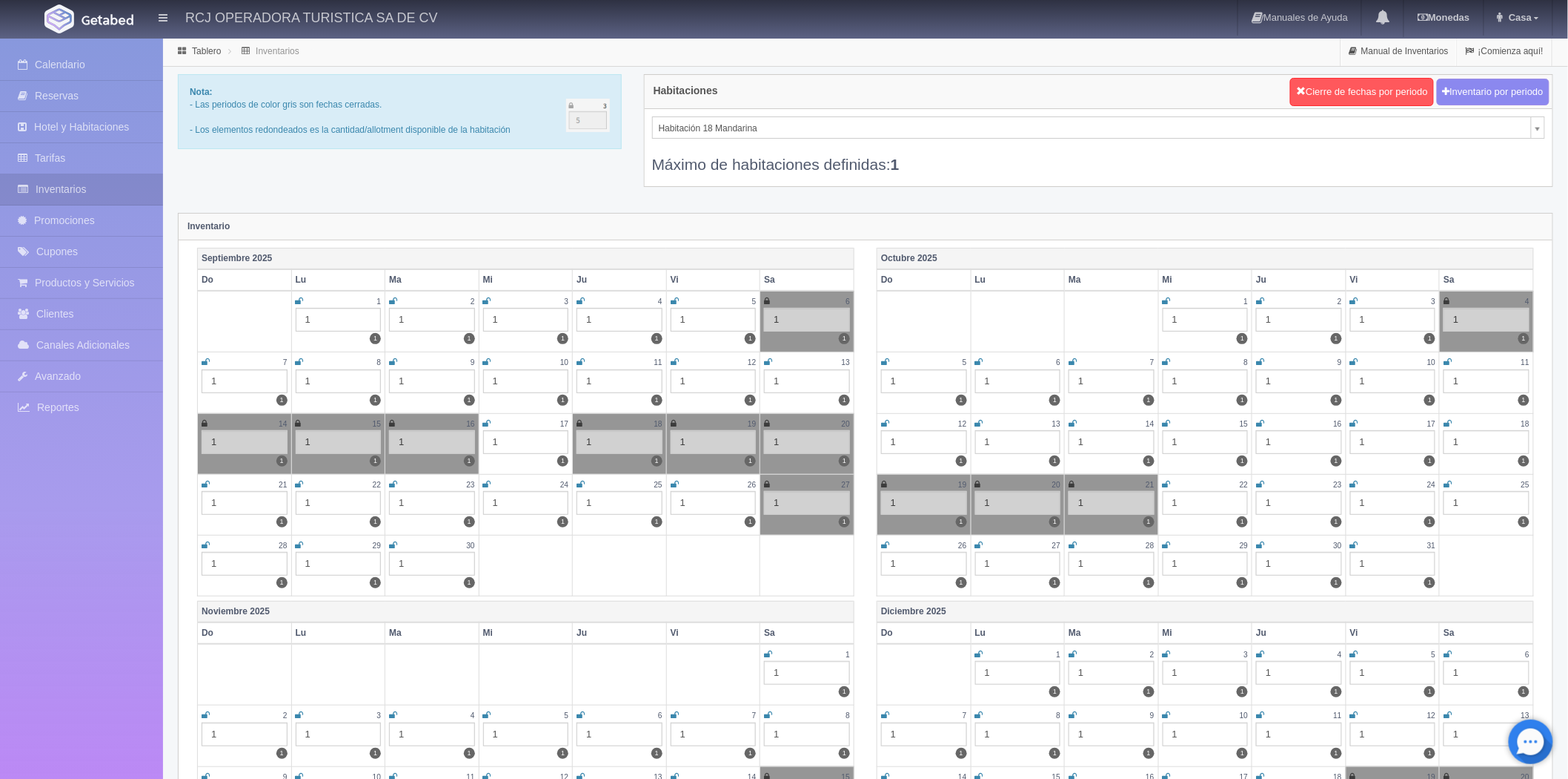
click at [764, 652] on icon at bounding box center [768, 653] width 8 height 9
click at [954, 229] on div "Inventario" at bounding box center [865, 227] width 1374 height 26
click at [54, 89] on link "Reservas" at bounding box center [81, 95] width 163 height 30
